Goal: Use online tool/utility: Use online tool/utility

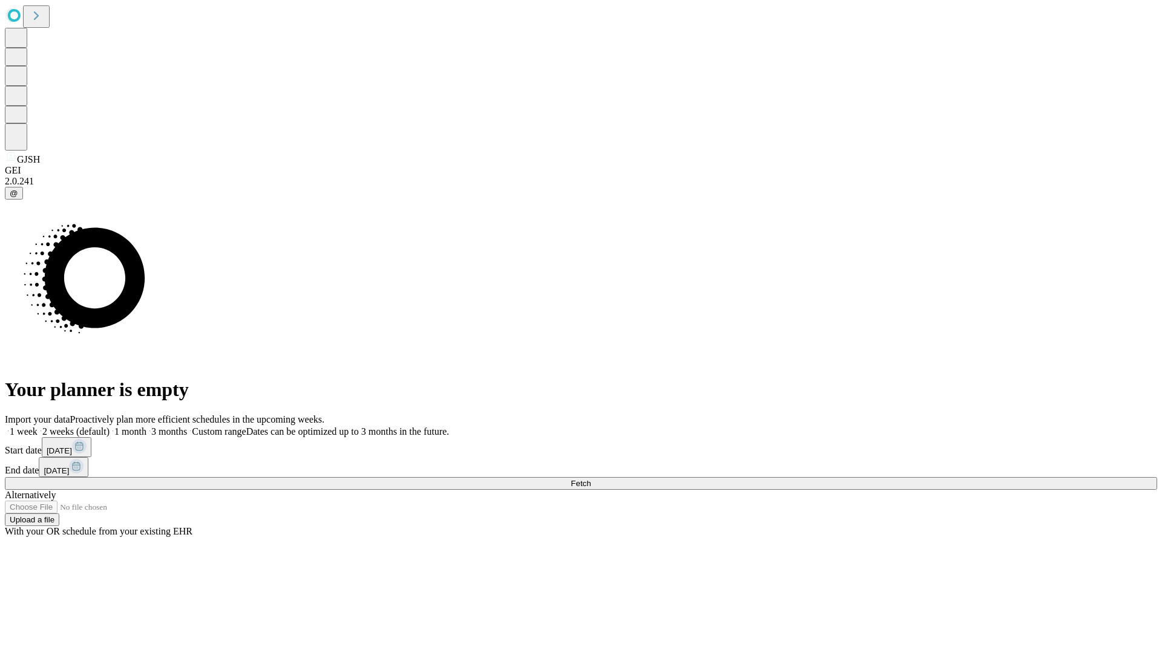
click at [590, 479] on span "Fetch" at bounding box center [581, 483] width 20 height 9
